Goal: Check status

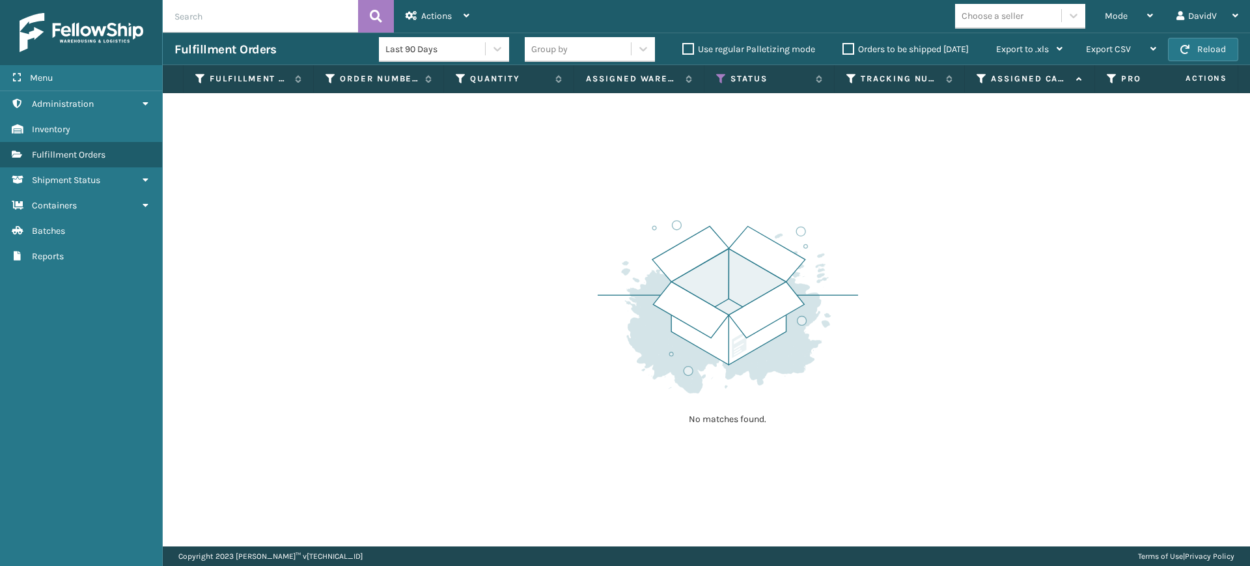
click at [847, 46] on label "Orders to be shipped [DATE]" at bounding box center [905, 49] width 126 height 11
click at [843, 46] on input "Orders to be shipped [DATE]" at bounding box center [842, 46] width 1 height 8
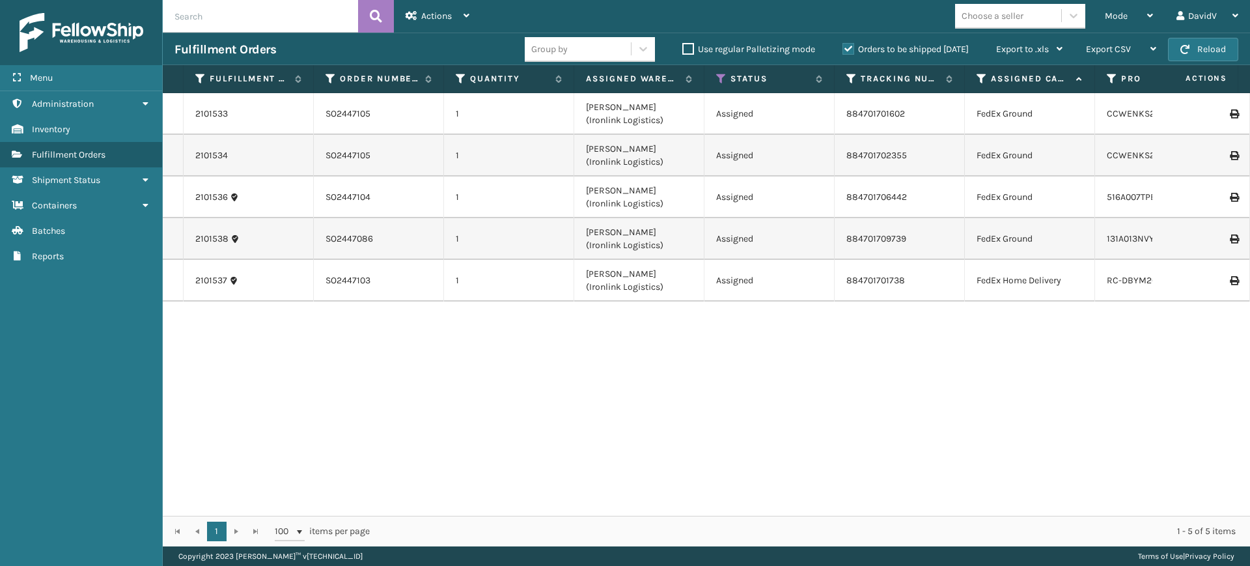
click at [849, 52] on label "Orders to be shipped [DATE]" at bounding box center [905, 49] width 126 height 11
click at [843, 50] on input "Orders to be shipped [DATE]" at bounding box center [842, 46] width 1 height 8
click at [850, 52] on label "Orders to be shipped [DATE]" at bounding box center [905, 49] width 126 height 11
click at [843, 50] on input "Orders to be shipped [DATE]" at bounding box center [842, 46] width 1 height 8
click at [850, 52] on label "Orders to be shipped [DATE]" at bounding box center [905, 49] width 126 height 11
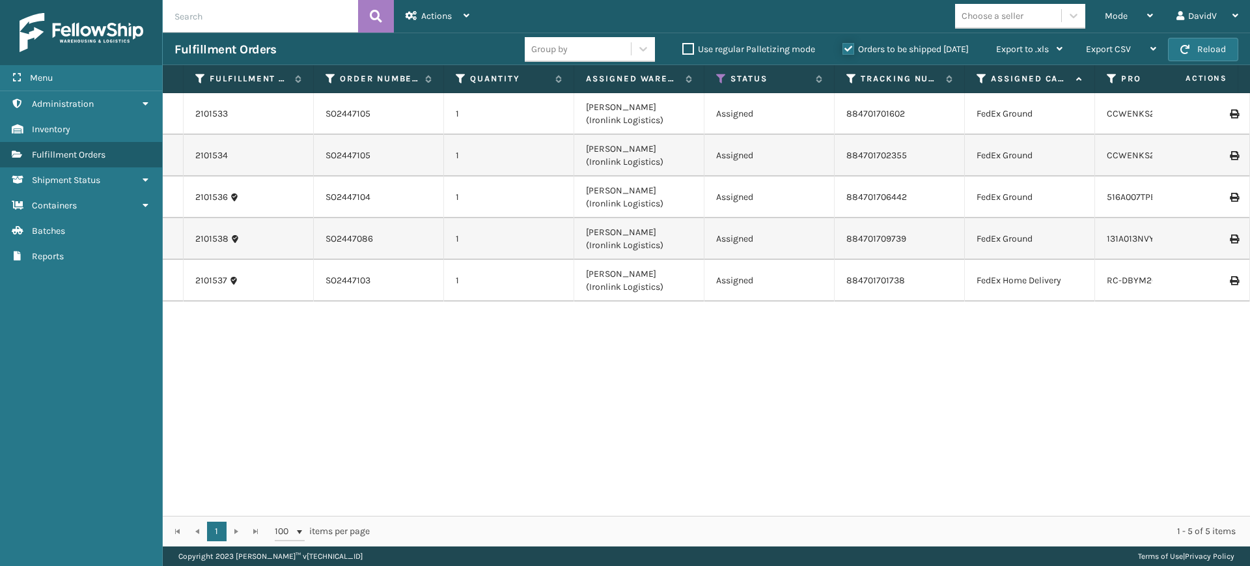
click at [843, 50] on input "Orders to be shipped [DATE]" at bounding box center [842, 46] width 1 height 8
drag, startPoint x: 850, startPoint y: 52, endPoint x: 853, endPoint y: 62, distance: 10.9
click at [853, 62] on div "Last 90 Days Group by Use regular Palletizing mode Orders to be shipped [DATE] …" at bounding box center [726, 49] width 695 height 33
click at [851, 47] on label "Orders to be shipped [DATE]" at bounding box center [905, 49] width 126 height 11
click at [843, 47] on input "Orders to be shipped [DATE]" at bounding box center [842, 46] width 1 height 8
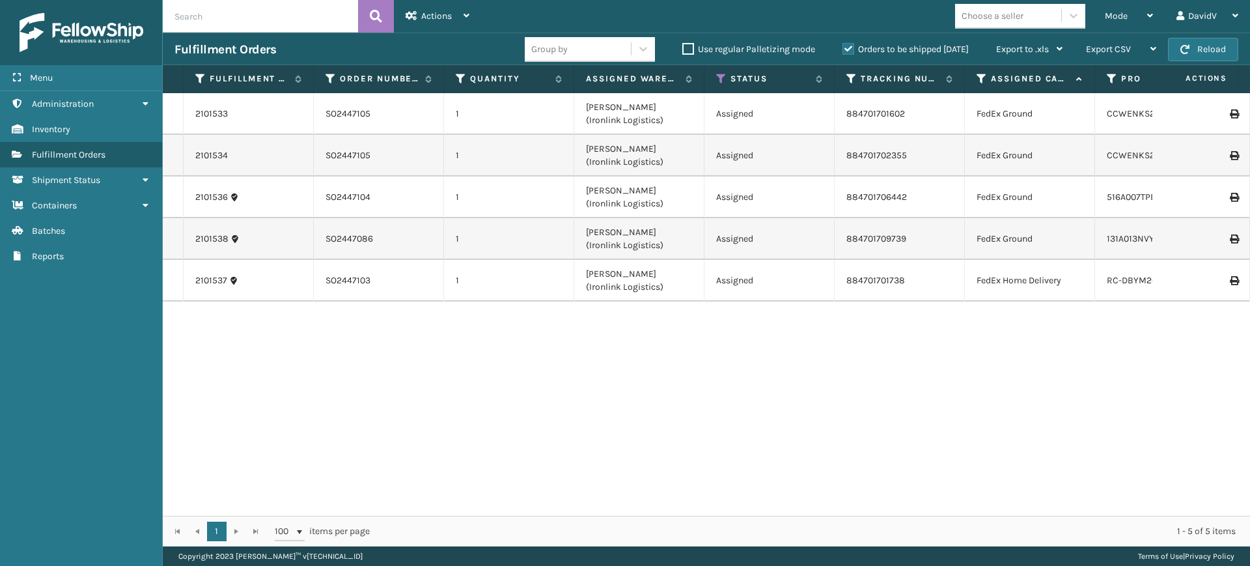
click at [845, 47] on label "Orders to be shipped [DATE]" at bounding box center [905, 49] width 126 height 11
click at [843, 47] on input "Orders to be shipped [DATE]" at bounding box center [842, 46] width 1 height 8
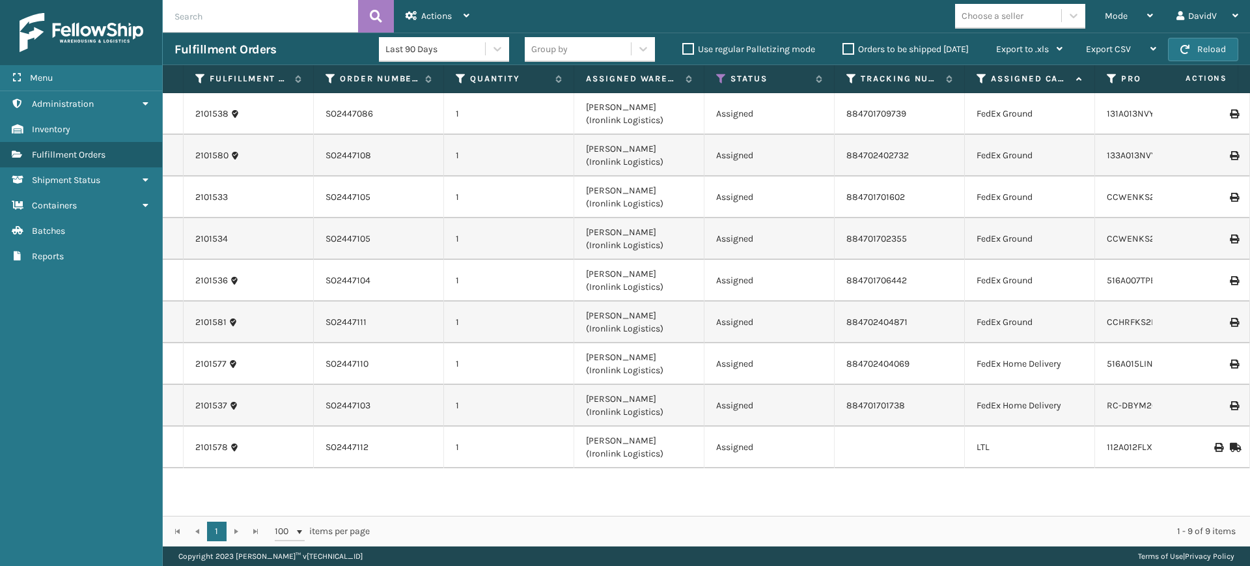
click at [845, 47] on label "Orders to be shipped [DATE]" at bounding box center [905, 49] width 126 height 11
click at [843, 47] on input "Orders to be shipped [DATE]" at bounding box center [842, 46] width 1 height 8
